Goal: Entertainment & Leisure: Consume media (video, audio)

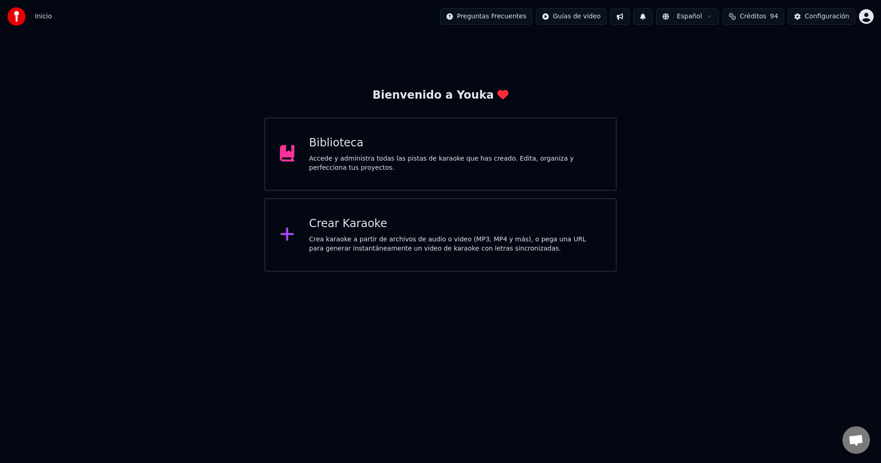
click at [384, 167] on div "Accede y administra todas las pistas de karaoke que has creado. Edita, organiza…" at bounding box center [455, 163] width 292 height 18
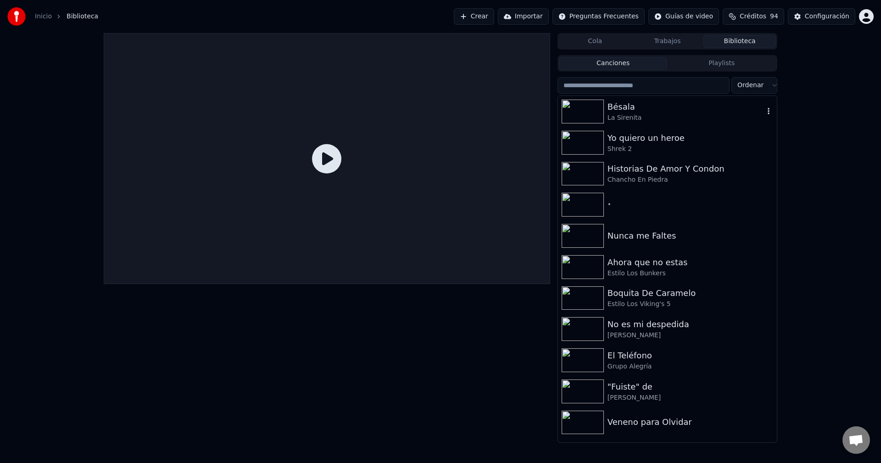
click at [623, 106] on div "Bésala" at bounding box center [686, 106] width 156 height 13
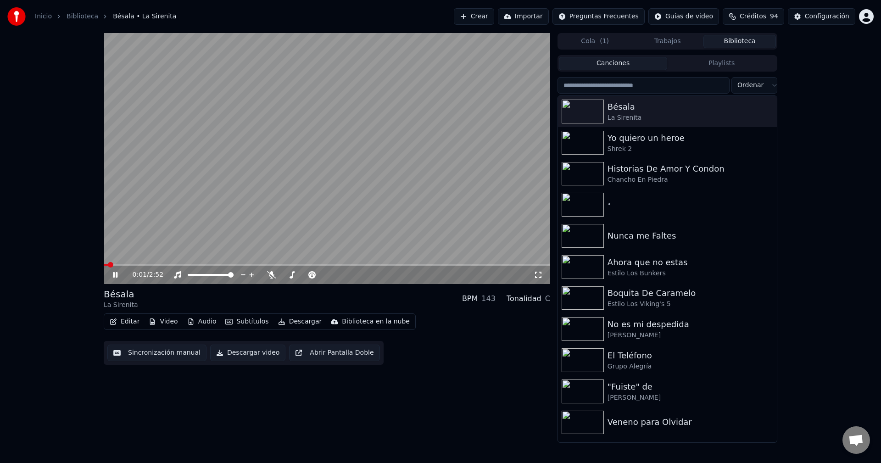
click at [114, 277] on icon at bounding box center [115, 275] width 5 height 6
click at [165, 323] on button "Video" at bounding box center [163, 321] width 36 height 13
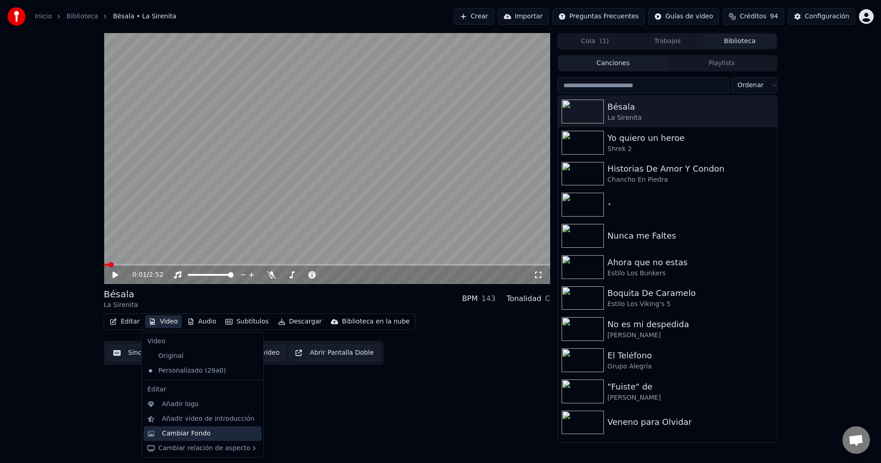
click at [192, 437] on div "Cambiar Fondo" at bounding box center [186, 433] width 49 height 9
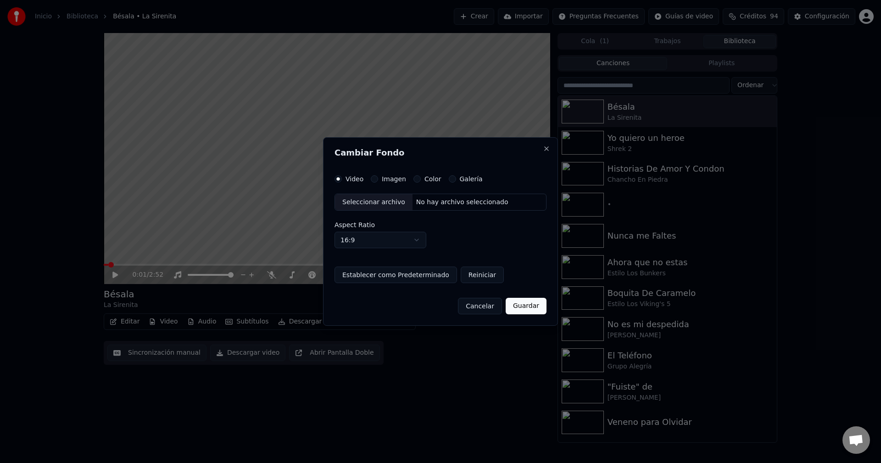
click at [372, 201] on div "Seleccionar archivo" at bounding box center [374, 202] width 78 height 17
click at [521, 306] on button "Guardar" at bounding box center [526, 306] width 41 height 17
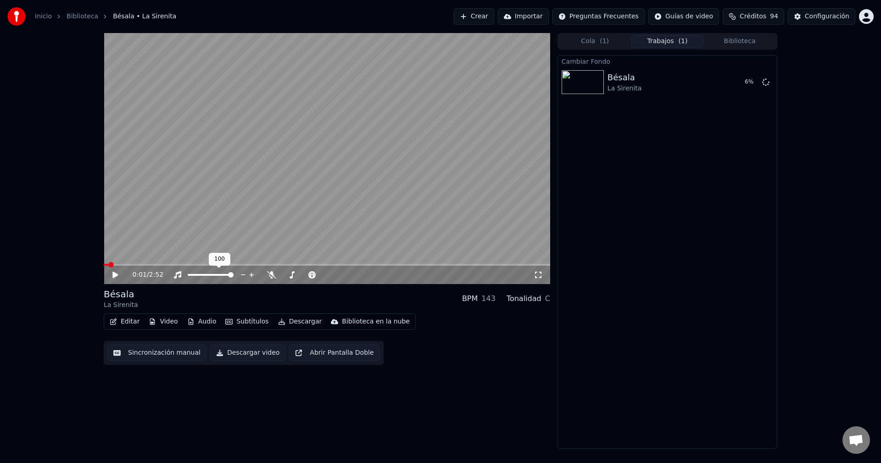
click at [205, 274] on div at bounding box center [219, 274] width 74 height 9
click at [203, 277] on div at bounding box center [219, 274] width 74 height 9
click at [203, 275] on span at bounding box center [211, 275] width 46 height 2
click at [202, 275] on span at bounding box center [204, 275] width 6 height 6
click at [743, 80] on button "Reproducir" at bounding box center [733, 82] width 50 height 17
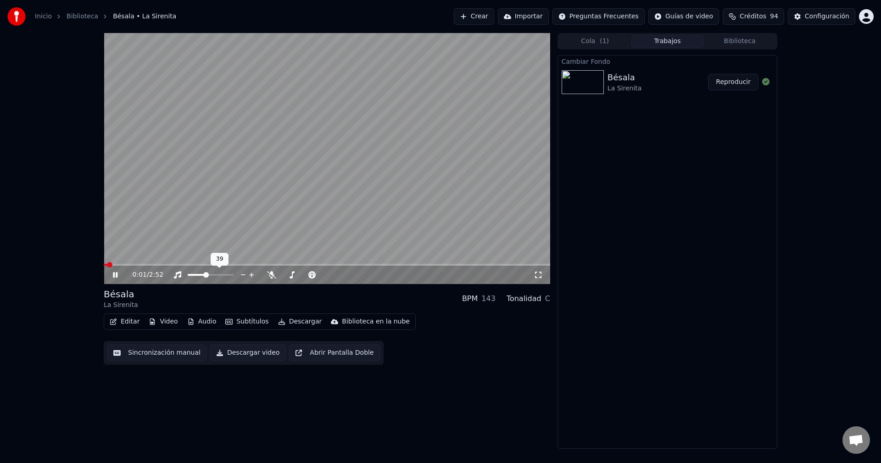
click at [206, 274] on span at bounding box center [206, 275] width 6 height 6
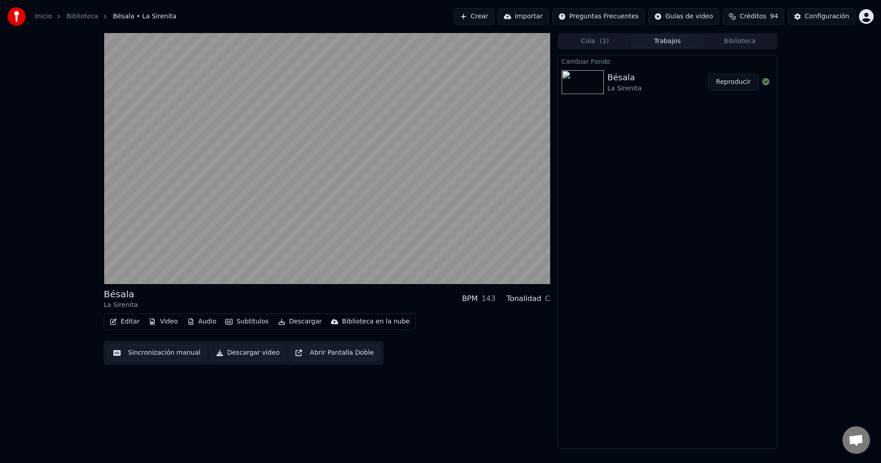
click at [241, 351] on button "Descargar video" at bounding box center [247, 353] width 75 height 17
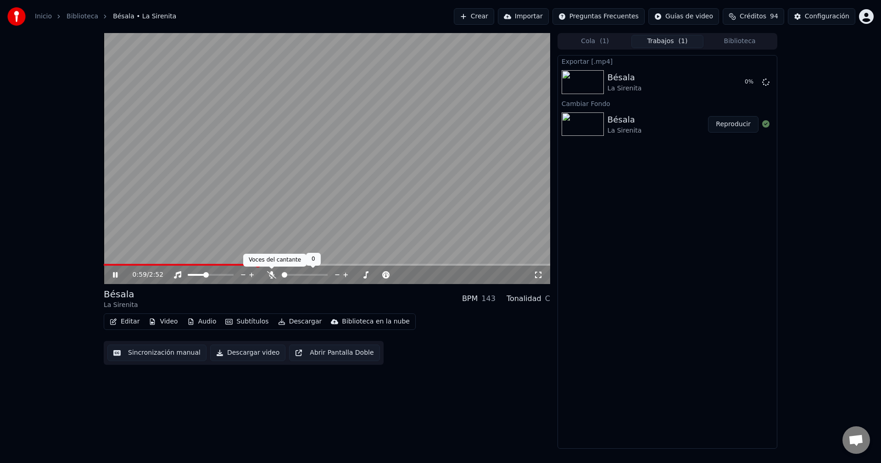
click at [272, 274] on icon at bounding box center [271, 274] width 9 height 7
click at [298, 276] on span at bounding box center [290, 275] width 16 height 2
click at [272, 275] on icon at bounding box center [271, 274] width 5 height 7
click at [272, 275] on icon at bounding box center [271, 274] width 9 height 7
click at [177, 274] on icon at bounding box center [177, 274] width 9 height 7
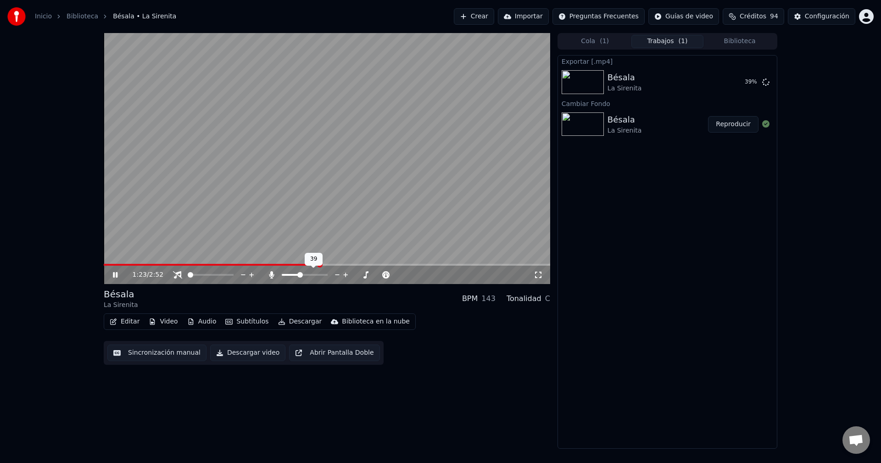
click at [300, 276] on span at bounding box center [291, 275] width 18 height 2
click at [271, 276] on icon at bounding box center [271, 274] width 5 height 7
click at [205, 273] on div at bounding box center [219, 274] width 74 height 9
click at [204, 274] on span at bounding box center [211, 275] width 46 height 2
click at [203, 274] on span at bounding box center [204, 275] width 6 height 6
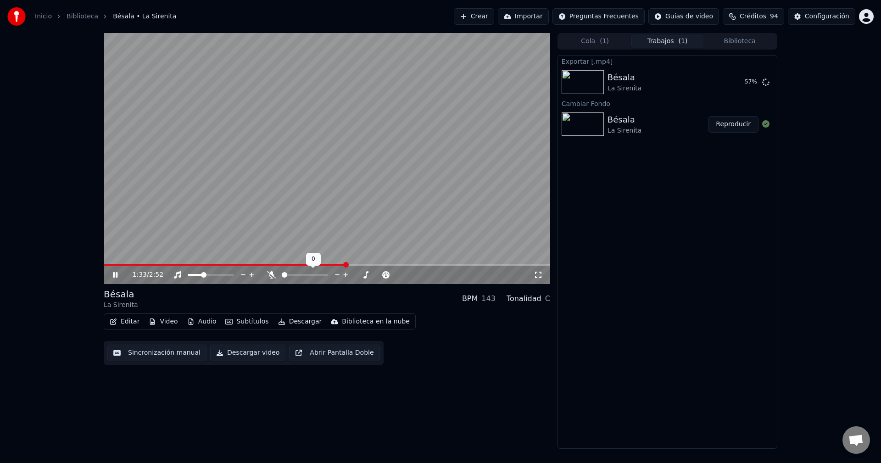
click at [282, 272] on span at bounding box center [285, 275] width 6 height 6
click at [316, 173] on video at bounding box center [327, 158] width 446 height 251
click at [731, 84] on button "Mostrar" at bounding box center [738, 82] width 40 height 17
click at [73, 134] on div "1:38 / 2:52 Bésala La Sirenita BPM 143 Tonalidad C Editar Video Audio Subtítulo…" at bounding box center [440, 241] width 881 height 416
click at [82, 143] on div "1:38 / 2:52 Bésala La Sirenita BPM 143 Tonalidad C Editar Video Audio Subtítulo…" at bounding box center [440, 241] width 881 height 416
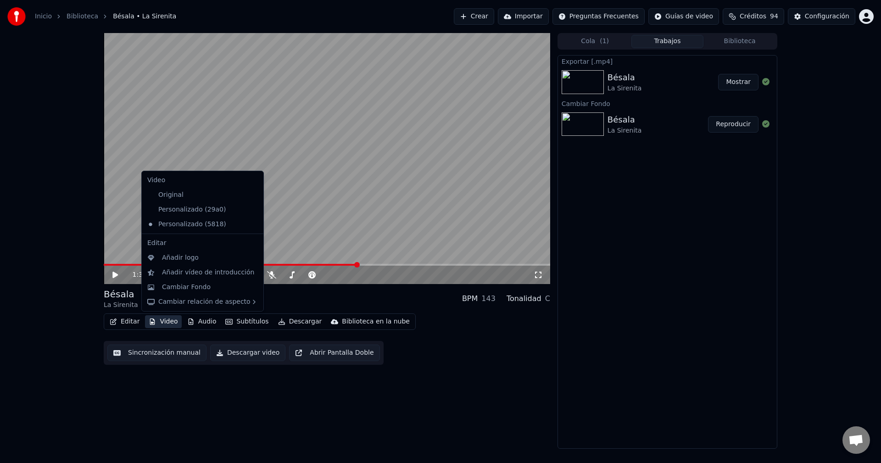
click at [168, 325] on button "Video" at bounding box center [163, 321] width 36 height 13
click at [227, 289] on div "Cambiar Fondo" at bounding box center [210, 287] width 96 height 9
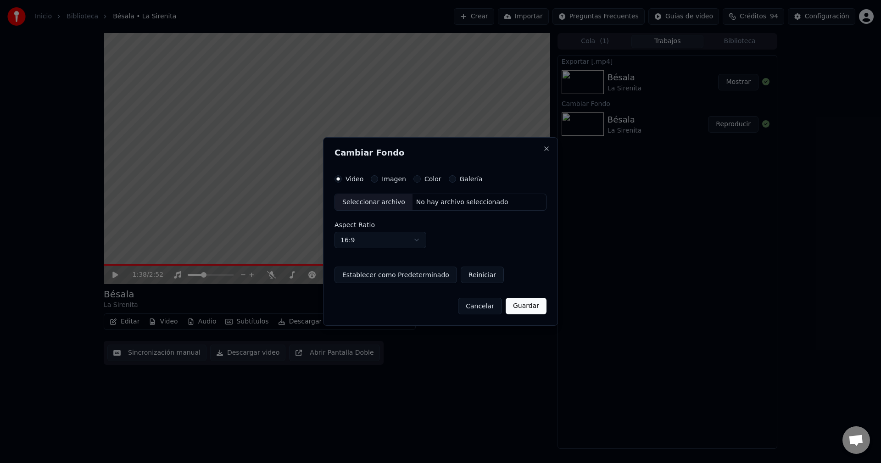
click at [384, 201] on div "Seleccionar archivo" at bounding box center [374, 202] width 78 height 17
click at [523, 308] on button "Guardar" at bounding box center [526, 306] width 41 height 17
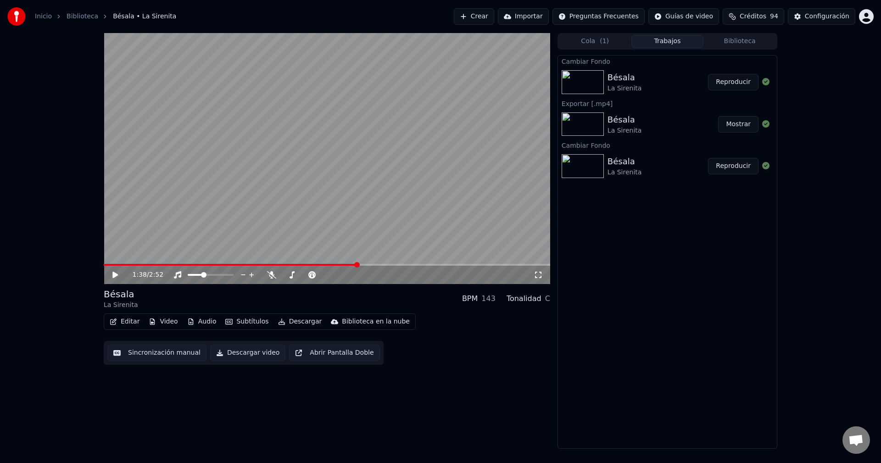
click at [736, 85] on button "Reproducir" at bounding box center [733, 82] width 50 height 17
click at [352, 218] on video at bounding box center [327, 158] width 446 height 251
click at [246, 351] on button "Descargar video" at bounding box center [247, 353] width 75 height 17
click at [742, 83] on button "Mostrar" at bounding box center [738, 82] width 40 height 17
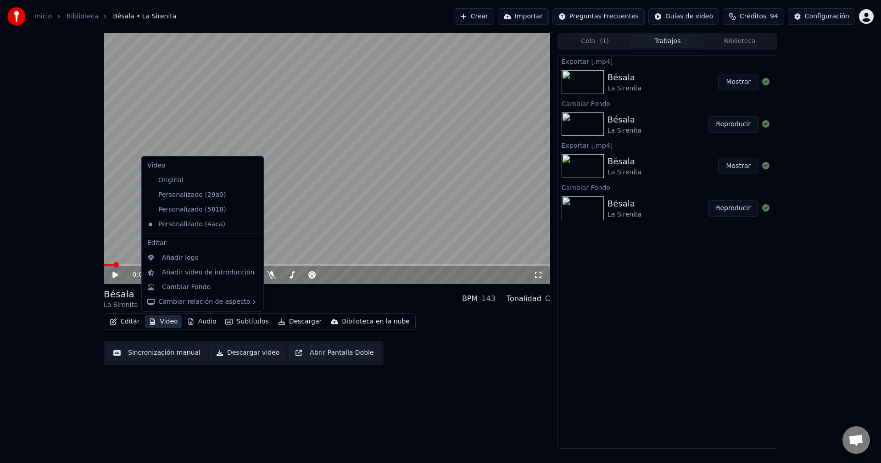
click at [171, 324] on button "Video" at bounding box center [163, 321] width 36 height 13
click at [185, 285] on div "Cambiar Fondo" at bounding box center [186, 287] width 49 height 9
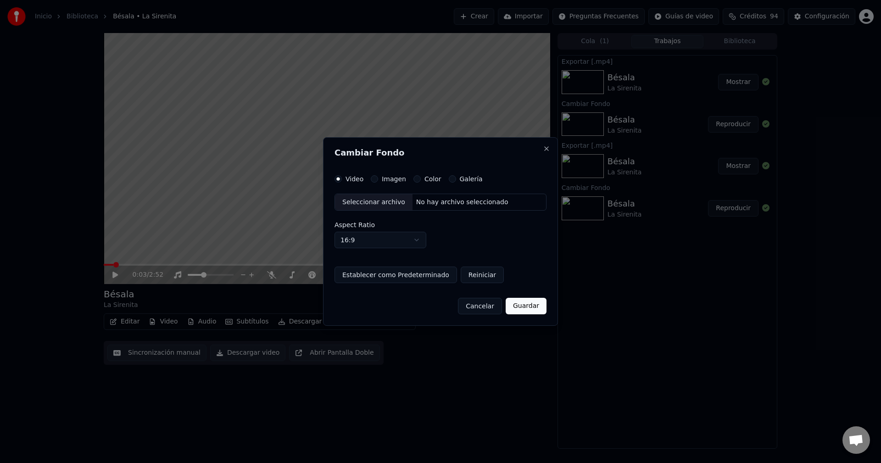
click at [387, 203] on div "Seleccionar archivo" at bounding box center [374, 202] width 78 height 17
click at [519, 307] on button "Guardar" at bounding box center [526, 306] width 41 height 17
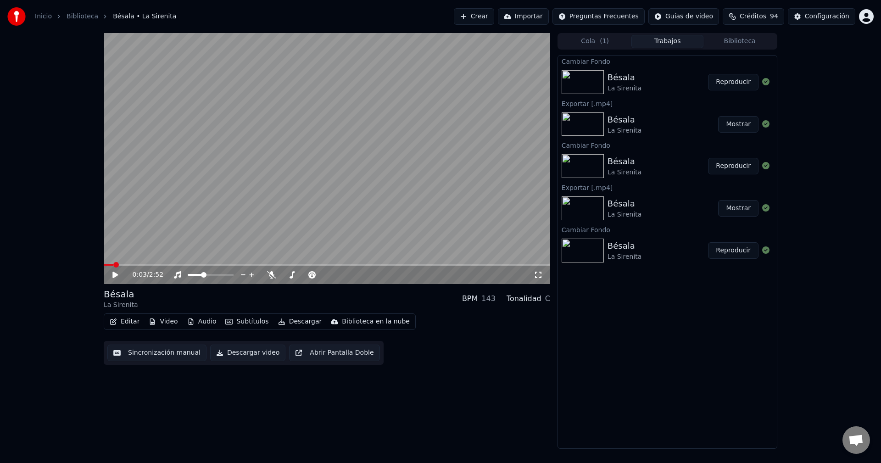
click at [753, 84] on button "Reproducir" at bounding box center [733, 82] width 50 height 17
click at [191, 274] on span at bounding box center [190, 275] width 4 height 2
click at [211, 193] on video at bounding box center [327, 158] width 446 height 251
click at [252, 352] on button "Descargar video" at bounding box center [247, 353] width 75 height 17
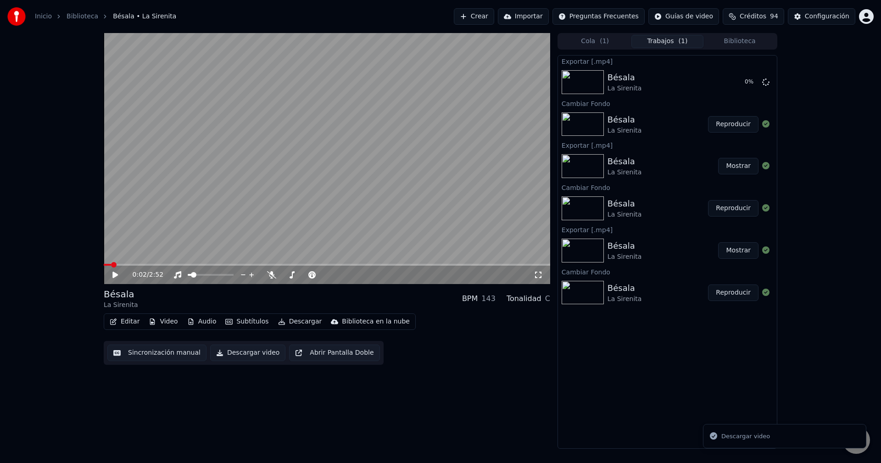
click at [737, 169] on button "Mostrar" at bounding box center [738, 166] width 40 height 17
click at [740, 83] on button "Mostrar" at bounding box center [738, 82] width 40 height 17
